Goal: Subscribe to service/newsletter

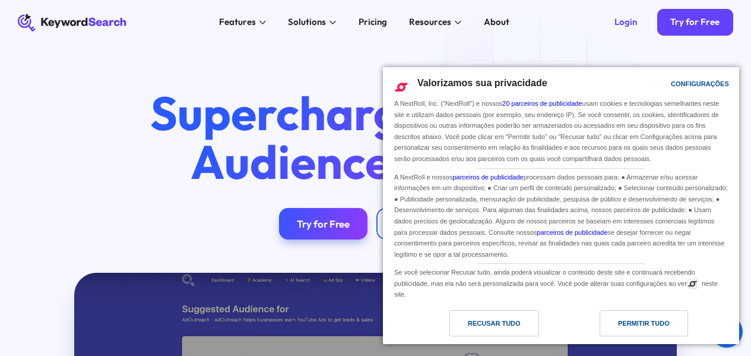
click at [621, 325] on div "Permitir Tudo" at bounding box center [644, 322] width 52 height 13
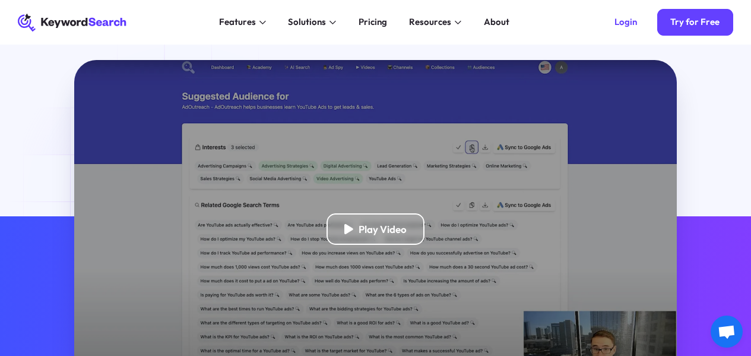
scroll to position [202, 0]
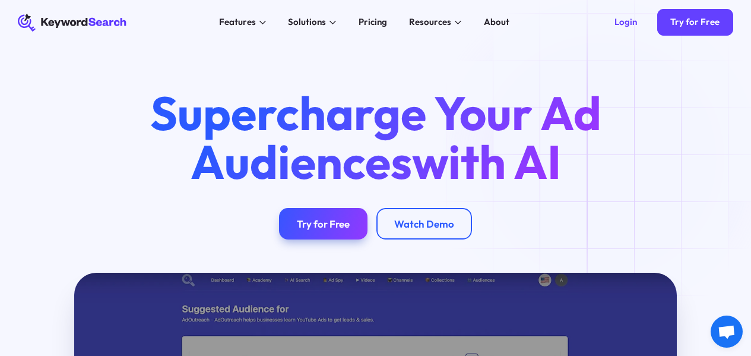
click at [306, 230] on div "Try for Free" at bounding box center [323, 223] width 53 height 12
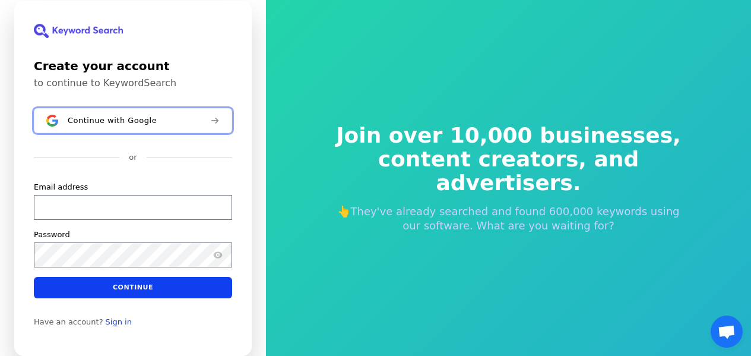
click at [187, 121] on div "Continue with Google" at bounding box center [134, 120] width 133 height 10
